Goal: Task Accomplishment & Management: Use online tool/utility

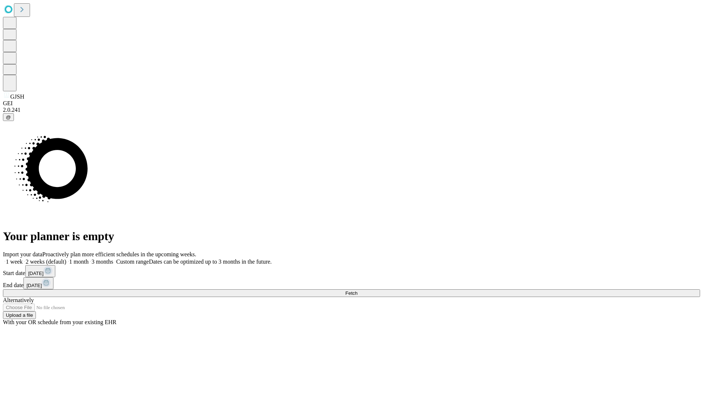
click at [358, 290] on span "Fetch" at bounding box center [351, 292] width 12 height 5
